Goal: Navigation & Orientation: Find specific page/section

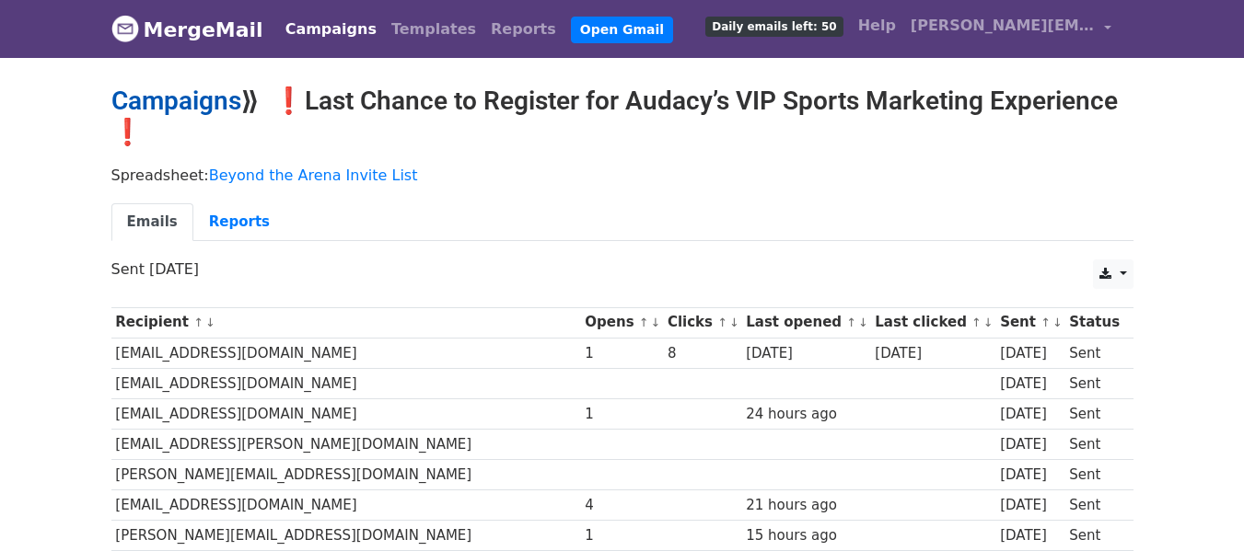
click at [178, 107] on link "Campaigns" at bounding box center [176, 101] width 130 height 30
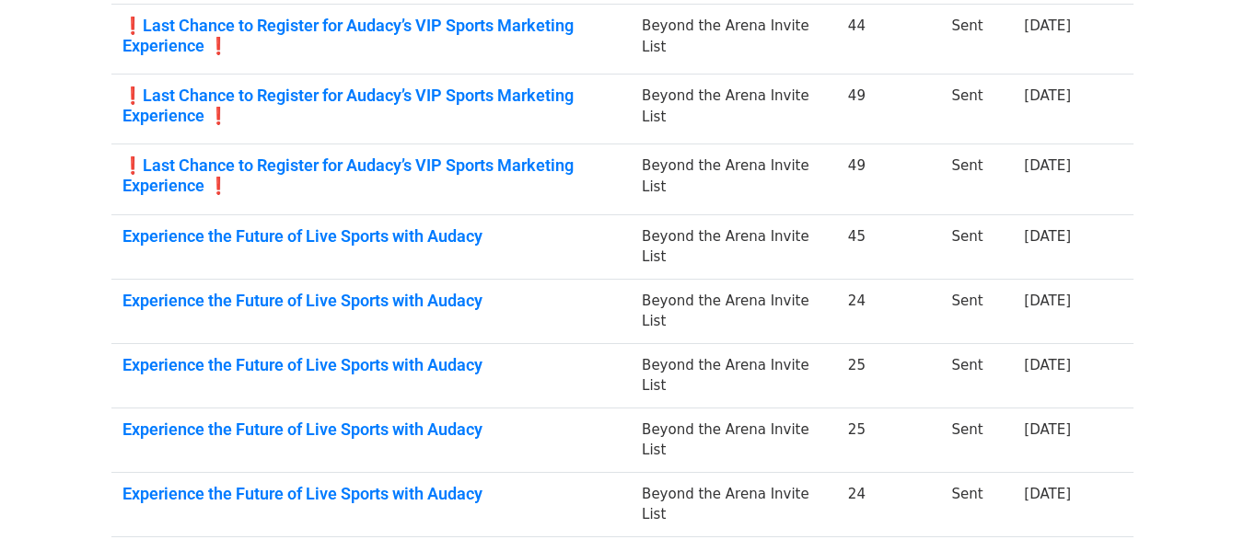
scroll to position [368, 0]
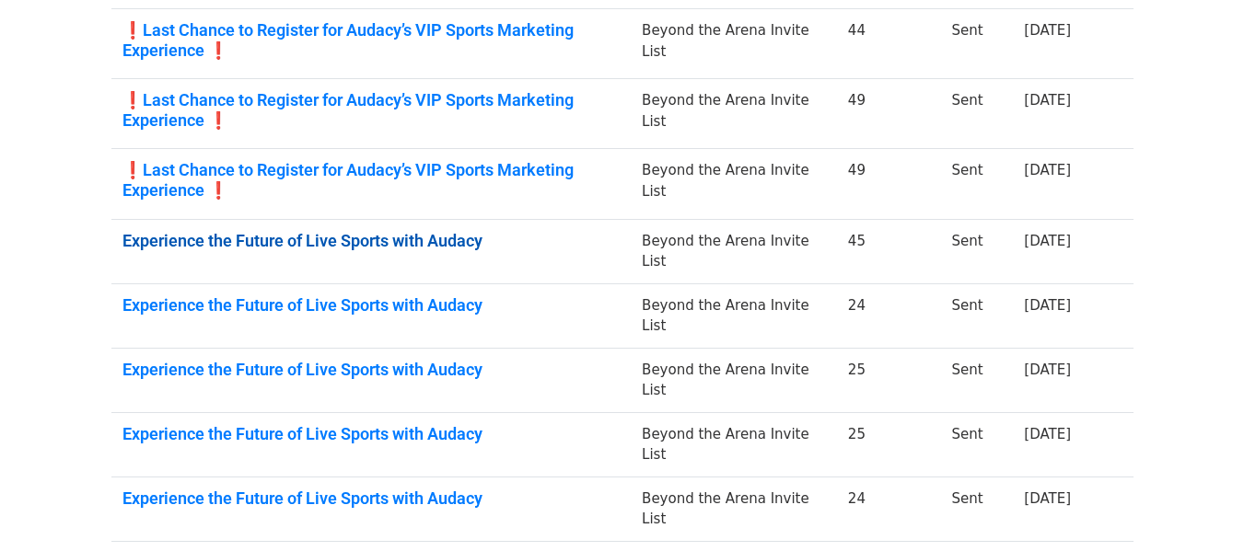
click at [233, 232] on link "Experience the Future of Live Sports with Audacy" at bounding box center [371, 241] width 498 height 20
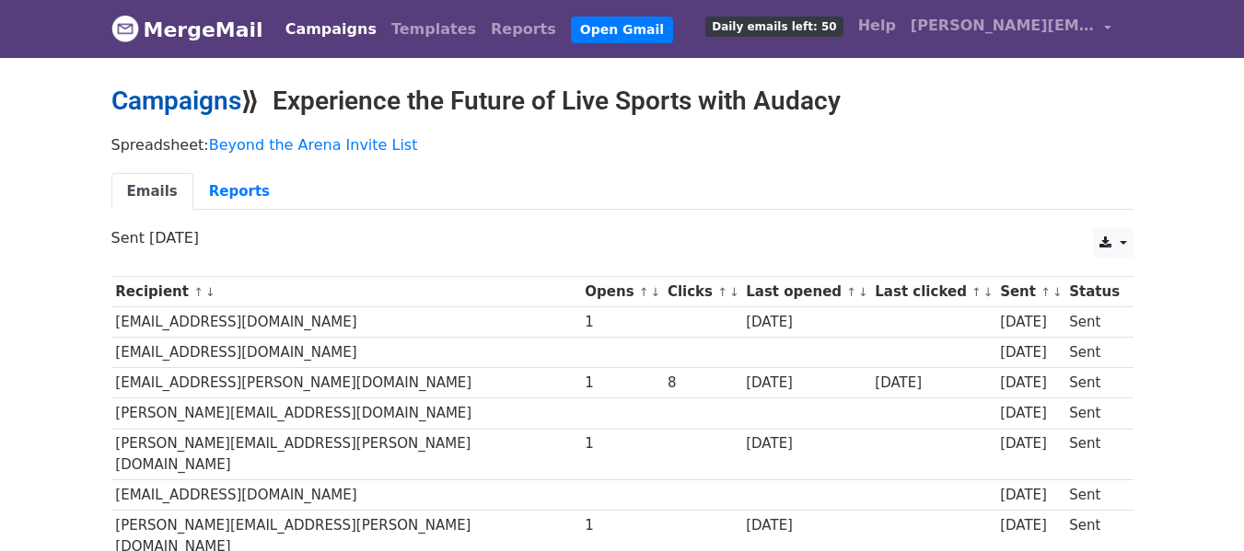
click at [175, 110] on link "Campaigns" at bounding box center [176, 101] width 130 height 30
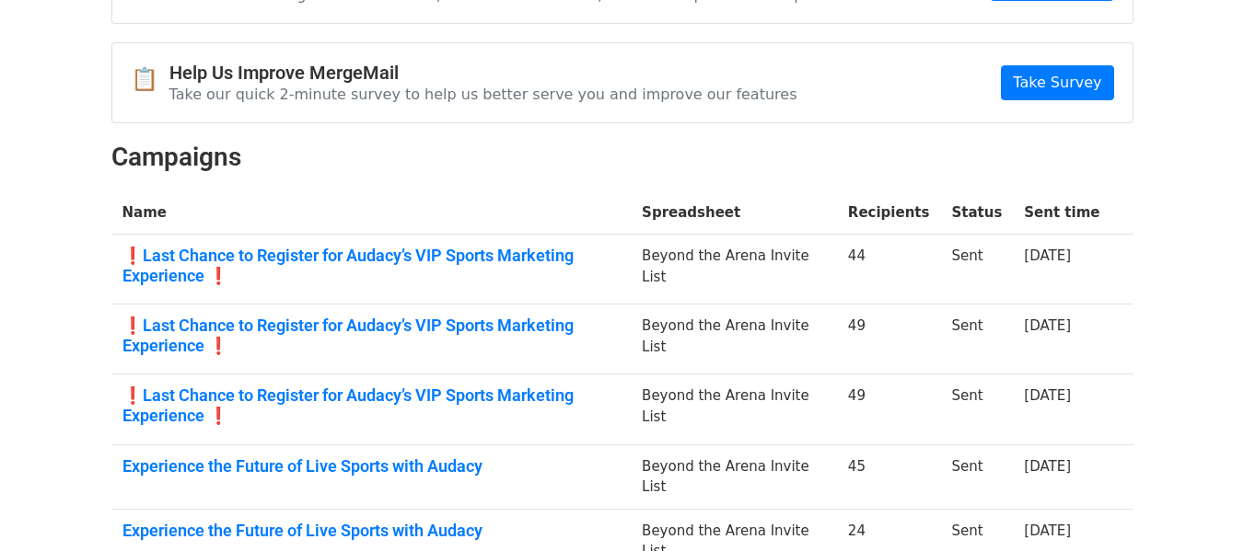
scroll to position [184, 0]
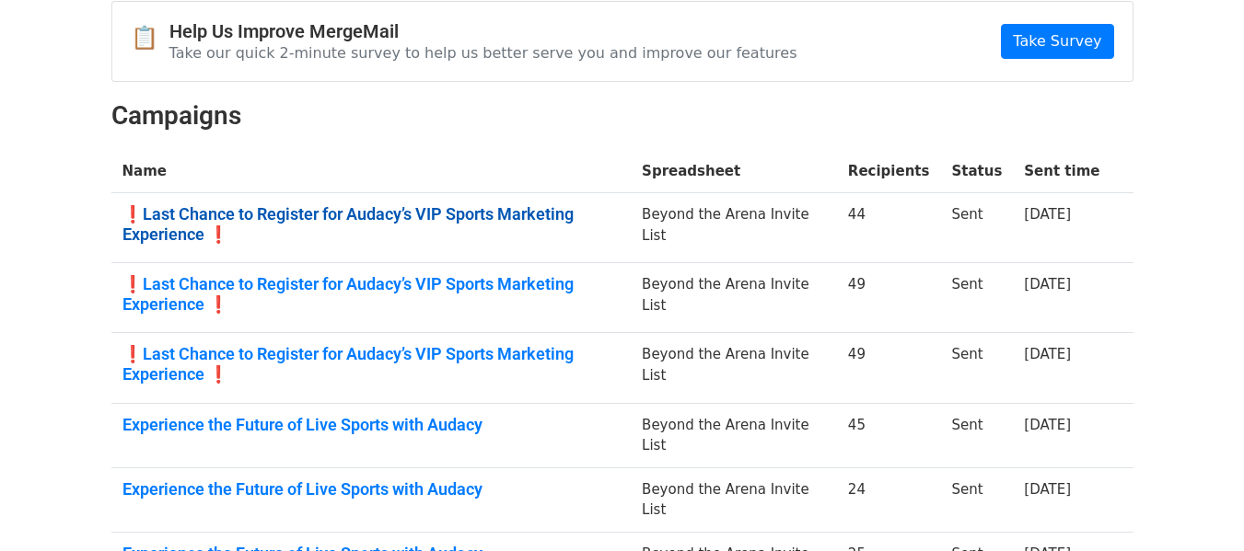
click at [485, 208] on link "❗Last Chance to Register for Audacy’s VIP Sports Marketing Experience ❗" at bounding box center [371, 224] width 498 height 40
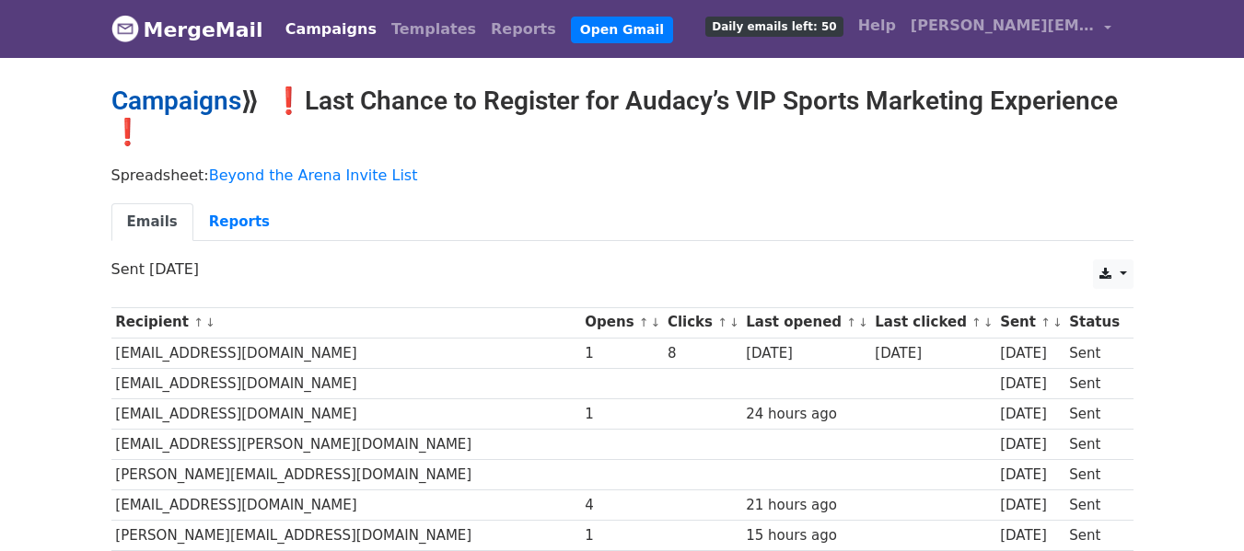
click at [133, 108] on link "Campaigns" at bounding box center [176, 101] width 130 height 30
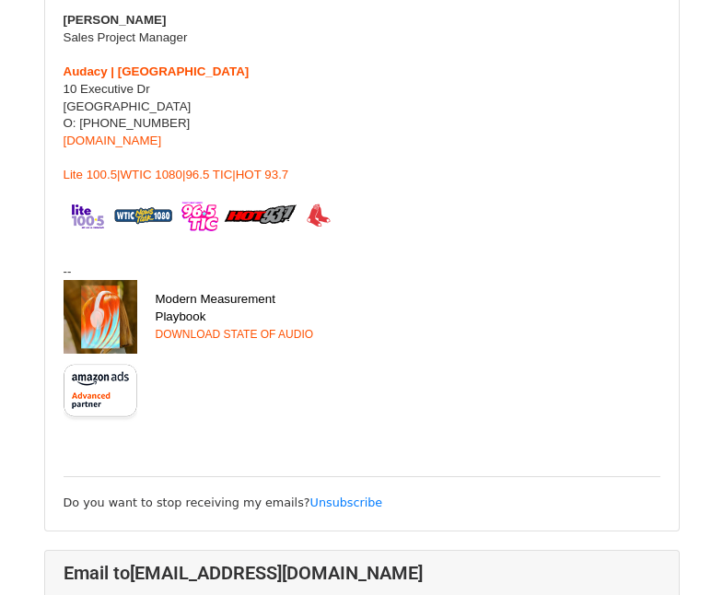
scroll to position [829, 0]
